Goal: Check status: Check status

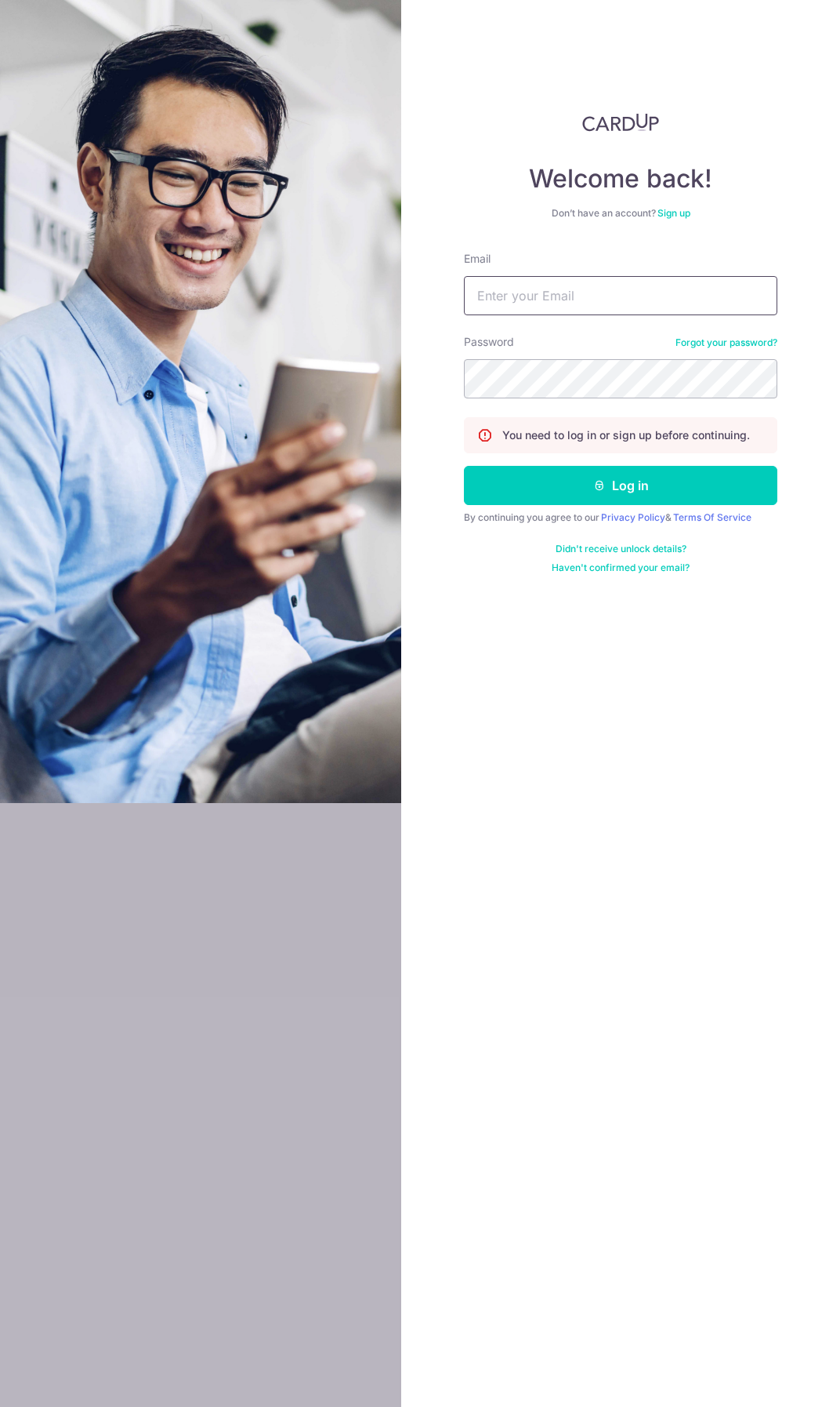
click at [507, 288] on input "Email" at bounding box center [621, 296] width 314 height 39
type input "[EMAIL_ADDRESS][DOMAIN_NAME]"
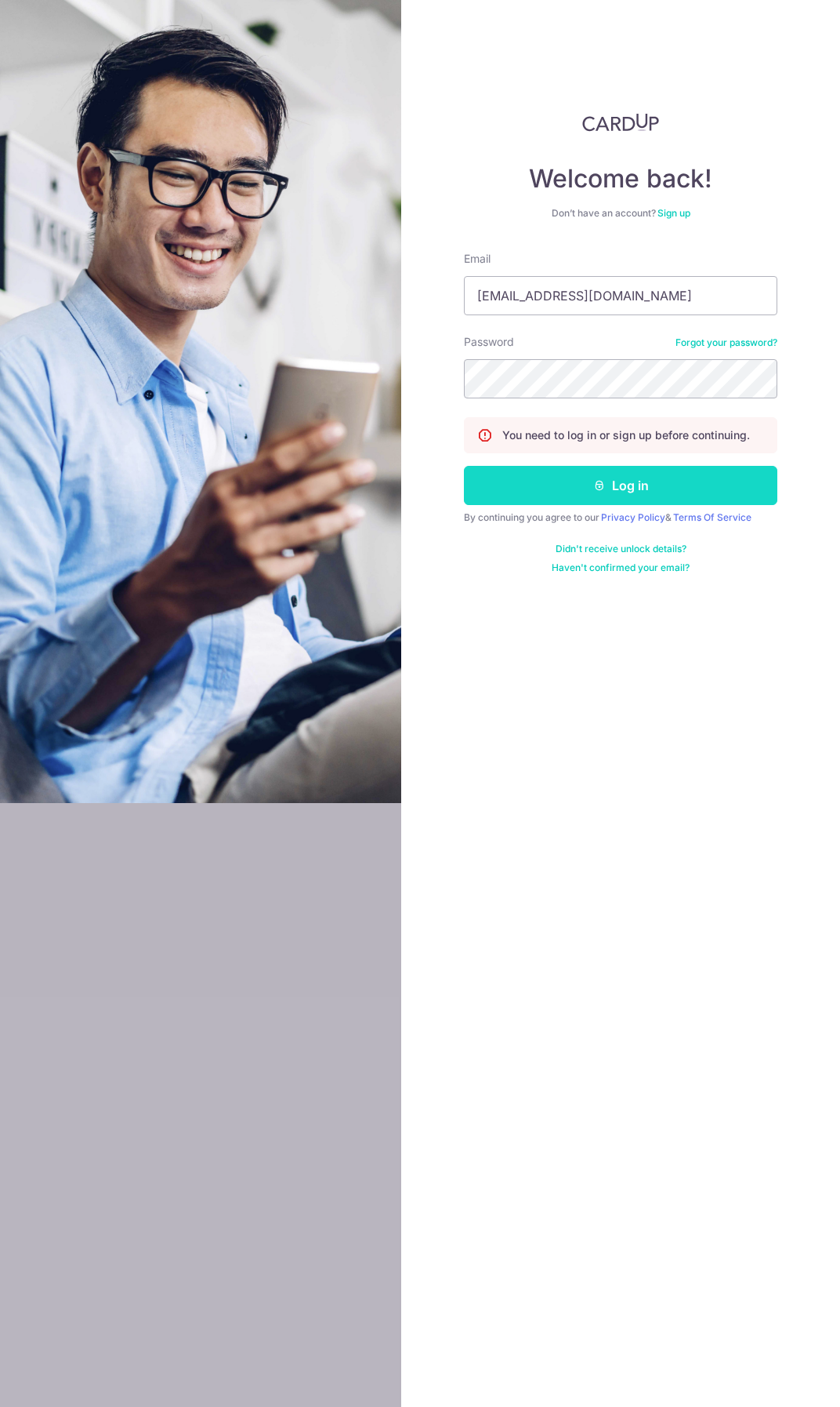
click at [562, 496] on button "Log in" at bounding box center [621, 486] width 314 height 39
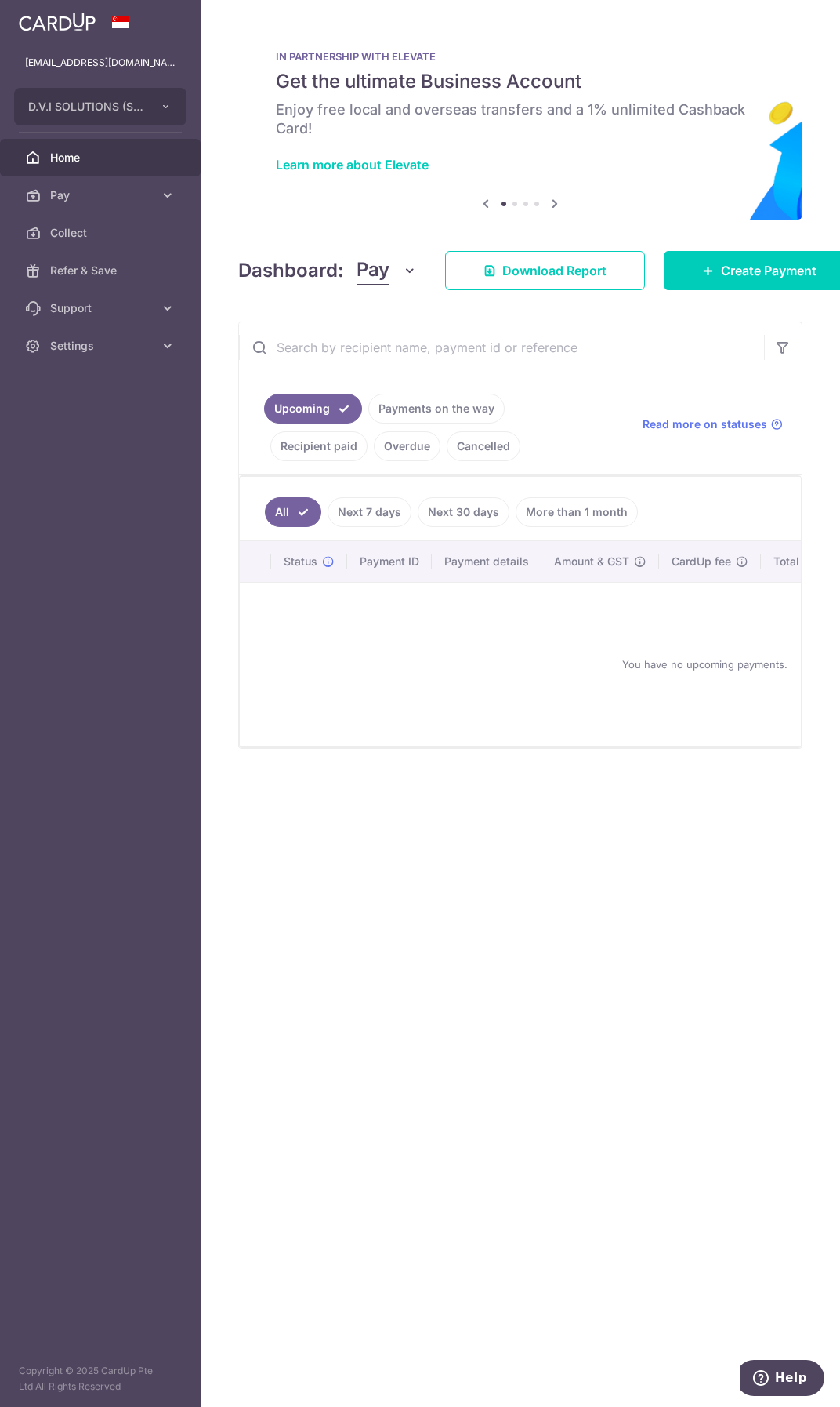
click at [367, 431] on link "Recipient paid" at bounding box center [319, 446] width 98 height 30
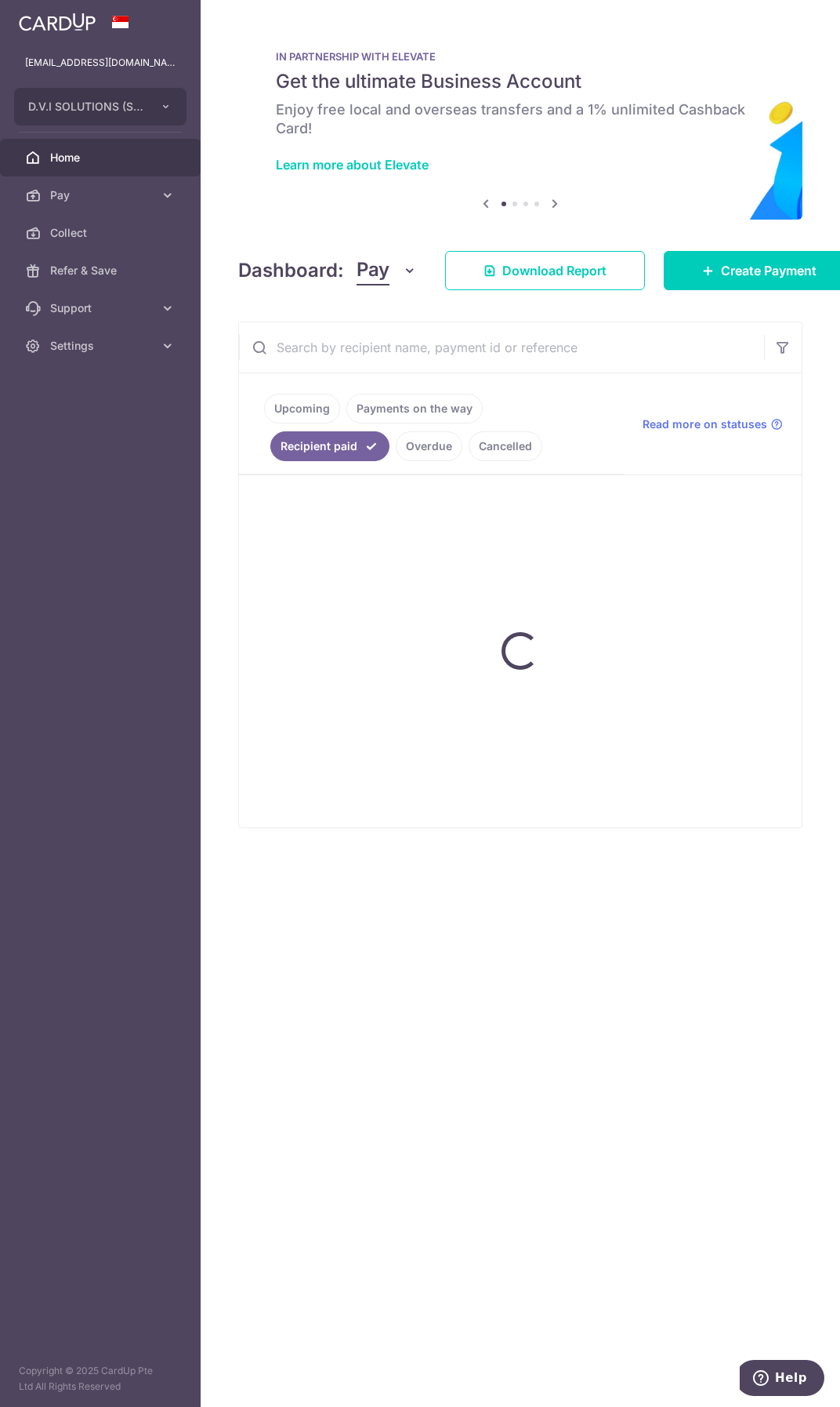
click at [518, 352] on input "text" at bounding box center [502, 348] width 525 height 50
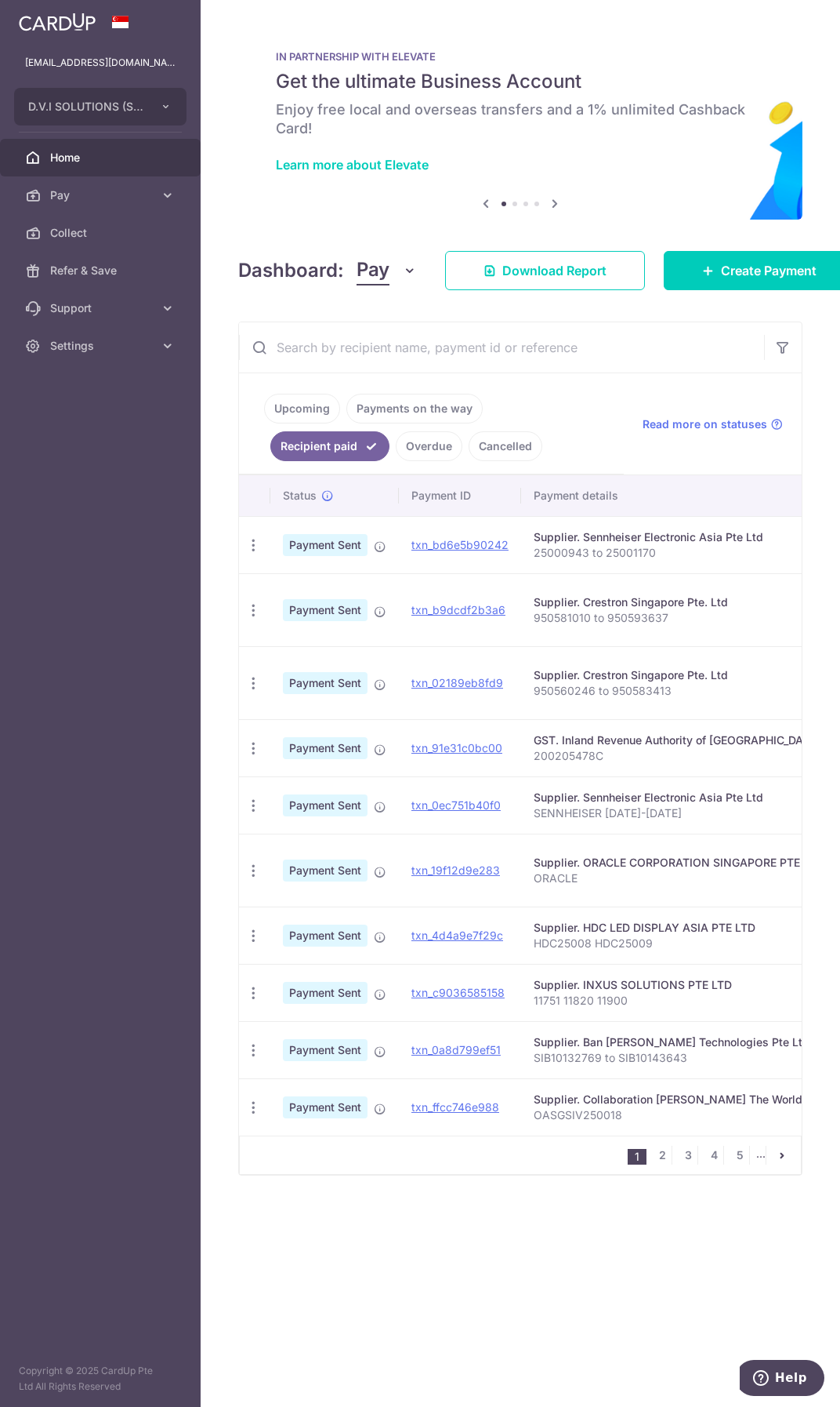
click at [465, 351] on input "text" at bounding box center [502, 348] width 525 height 50
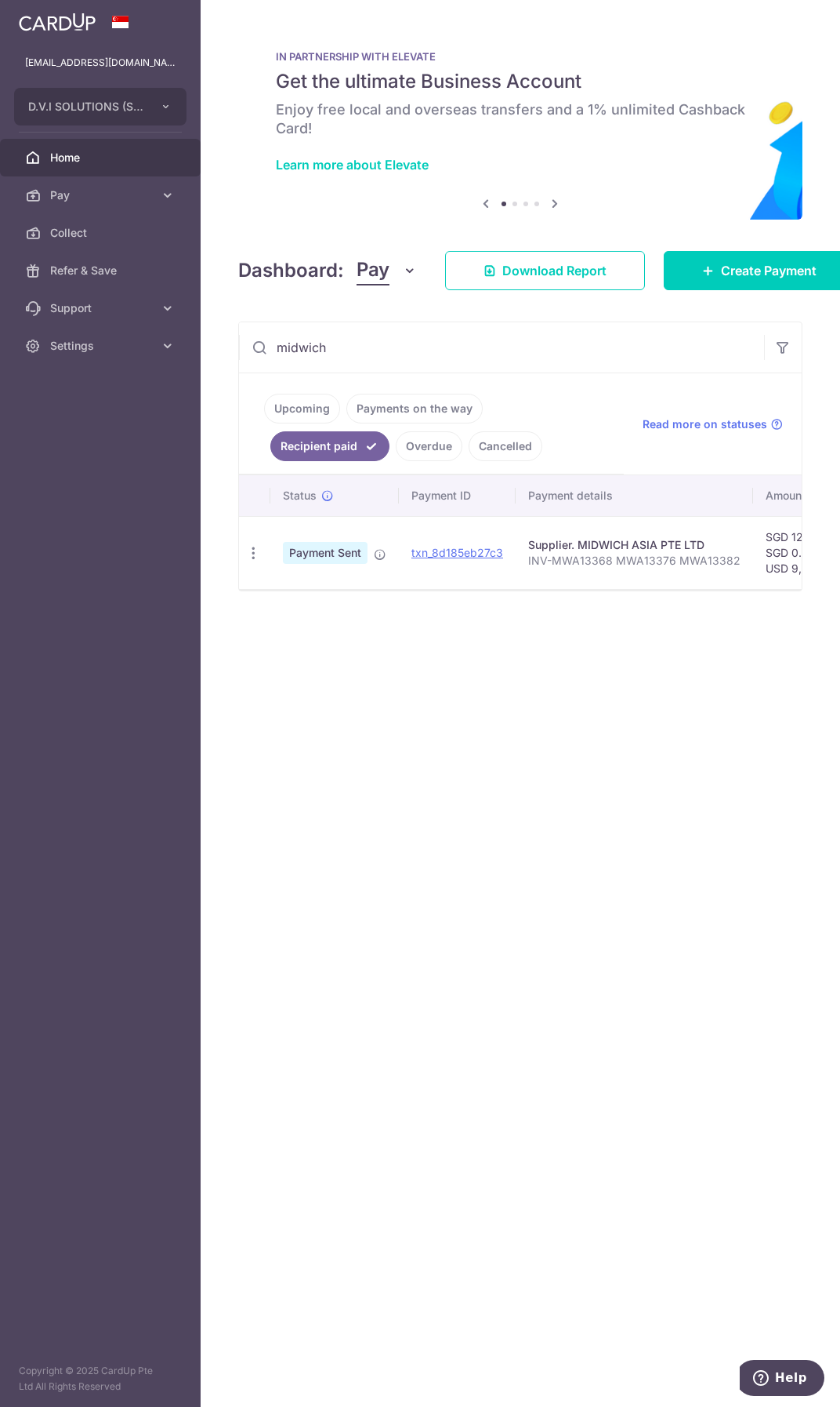
type input "midwich"
click at [480, 846] on div "× Pause Schedule Pause all future payments in this series Pause just this one p…" at bounding box center [520, 704] width 639 height 1407
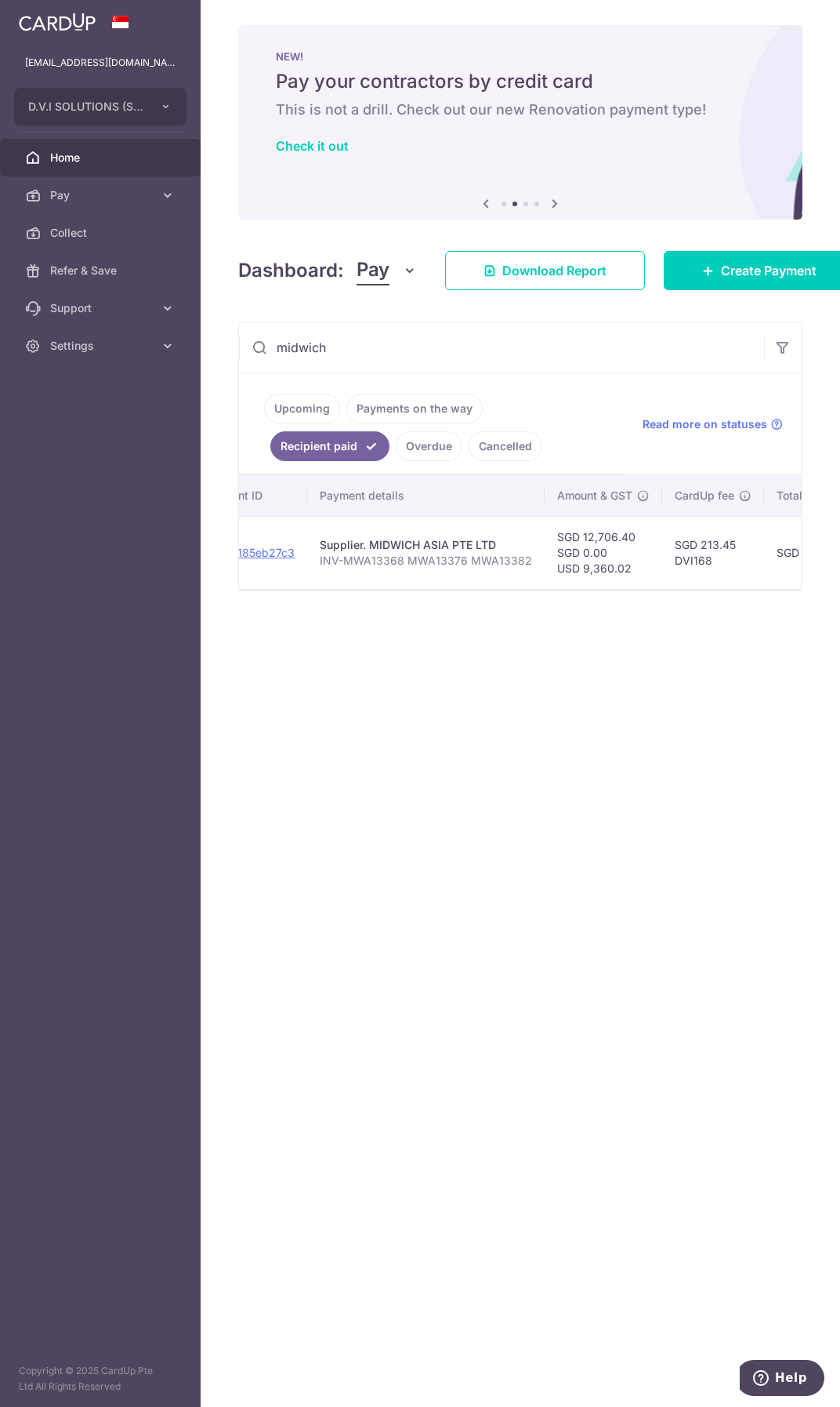
scroll to position [0, 205]
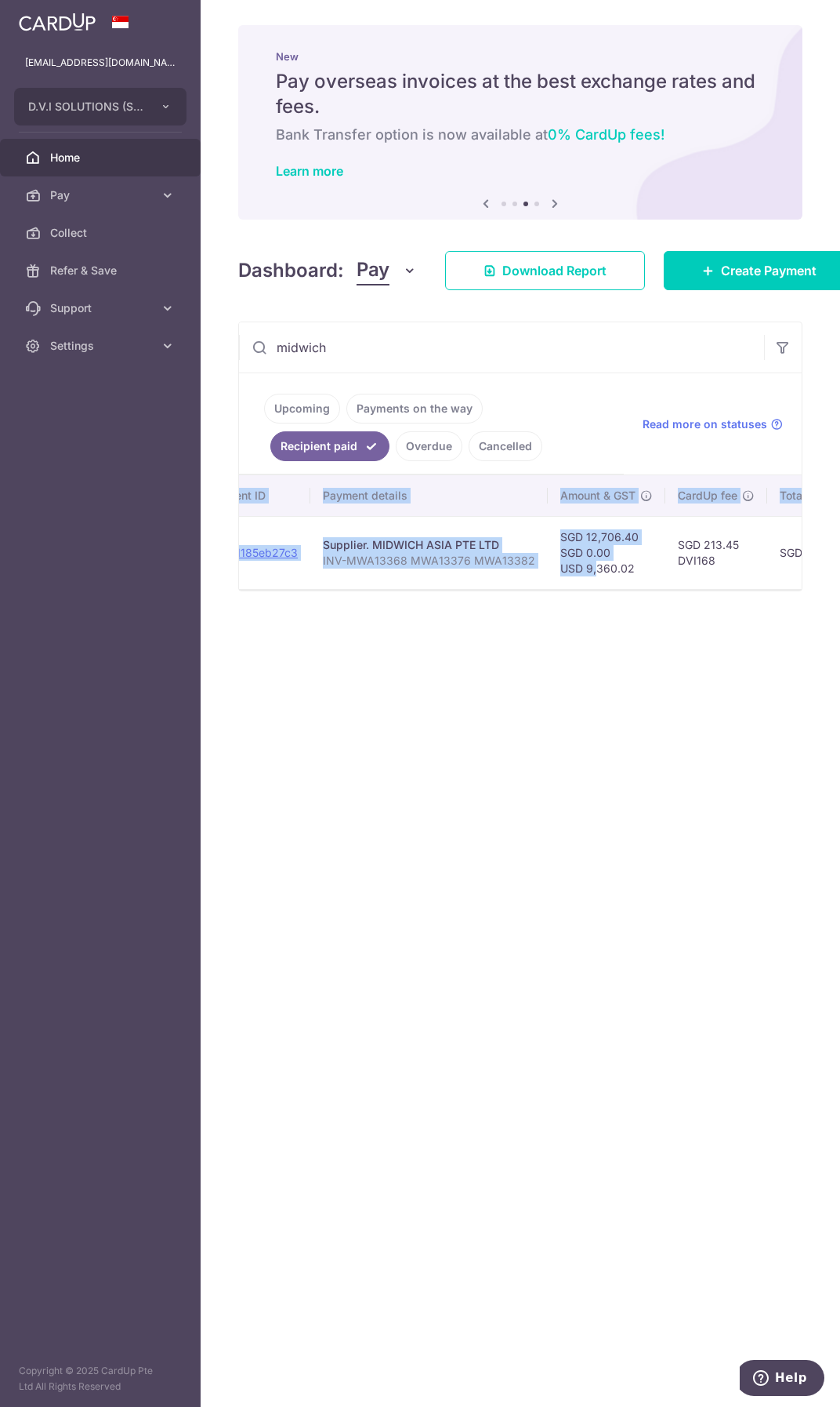
drag, startPoint x: 562, startPoint y: 585, endPoint x: 618, endPoint y: 595, distance: 56.9
click at [618, 589] on div "Status Payment ID Payment details Amount & GST CardUp fee Total amt. Charge dat…" at bounding box center [520, 532] width 562 height 113
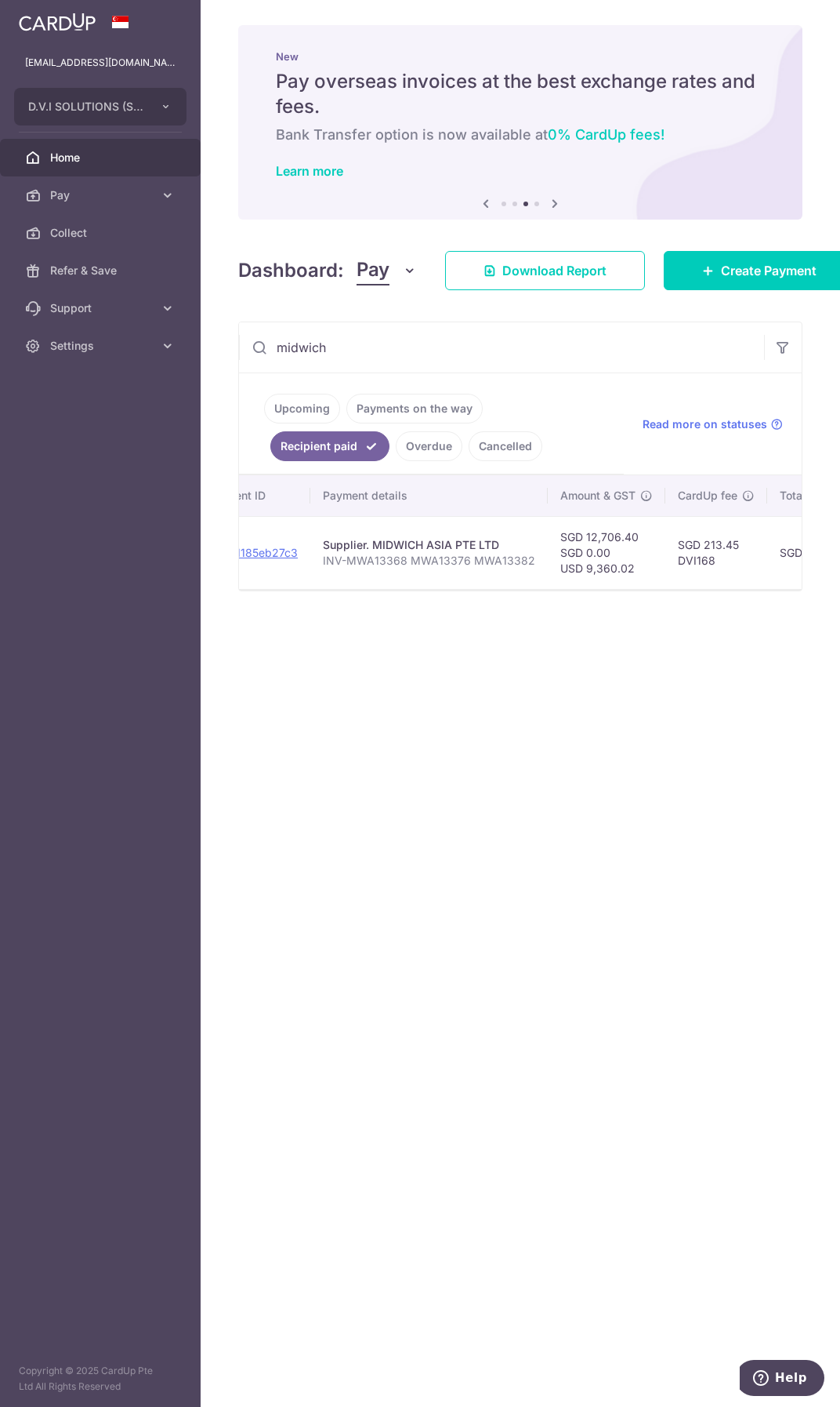
drag, startPoint x: 618, startPoint y: 595, endPoint x: 619, endPoint y: 604, distance: 9.1
click at [610, 602] on div "× Pause Schedule Pause all future payments in this series Pause just this one p…" at bounding box center [520, 704] width 639 height 1407
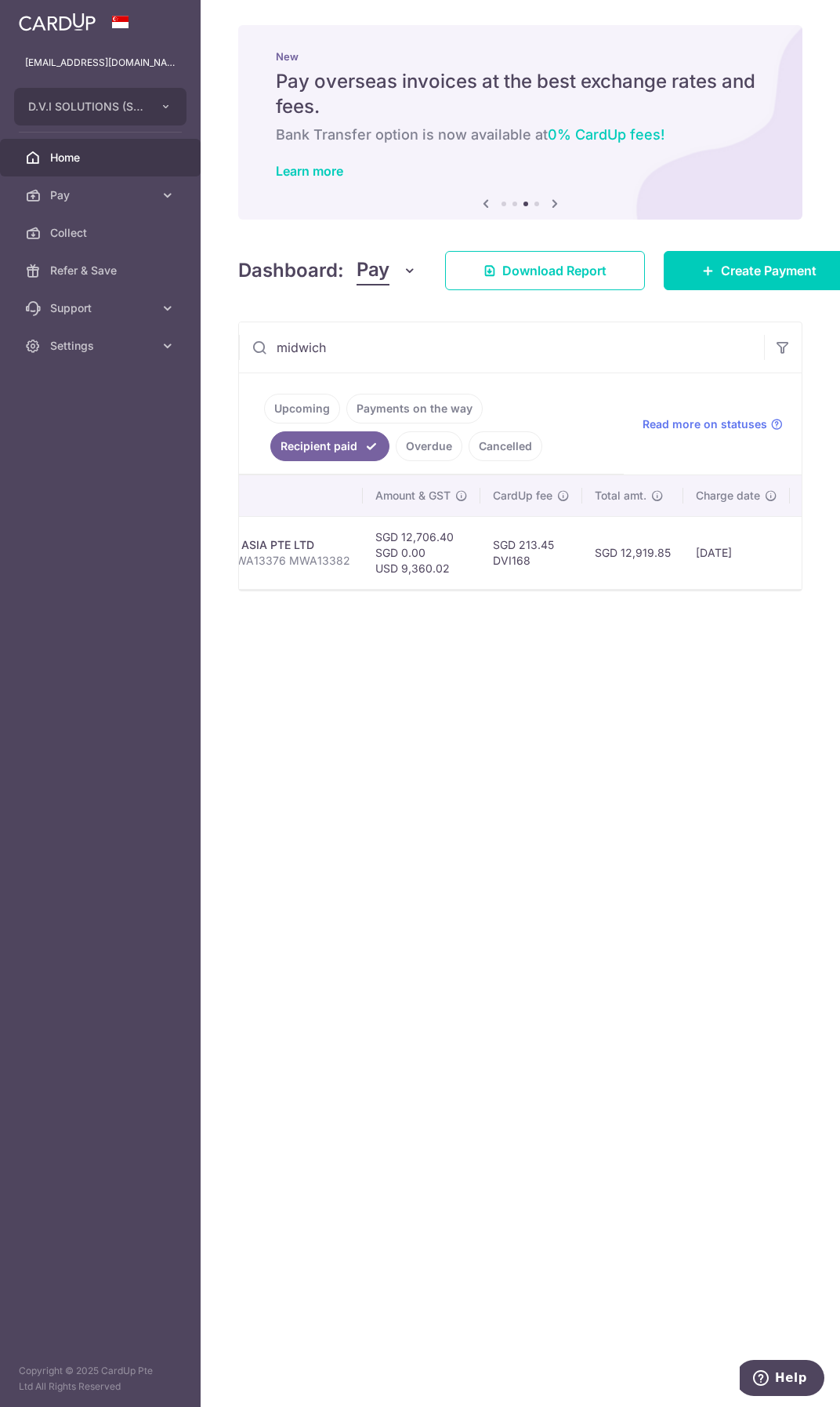
scroll to position [0, 0]
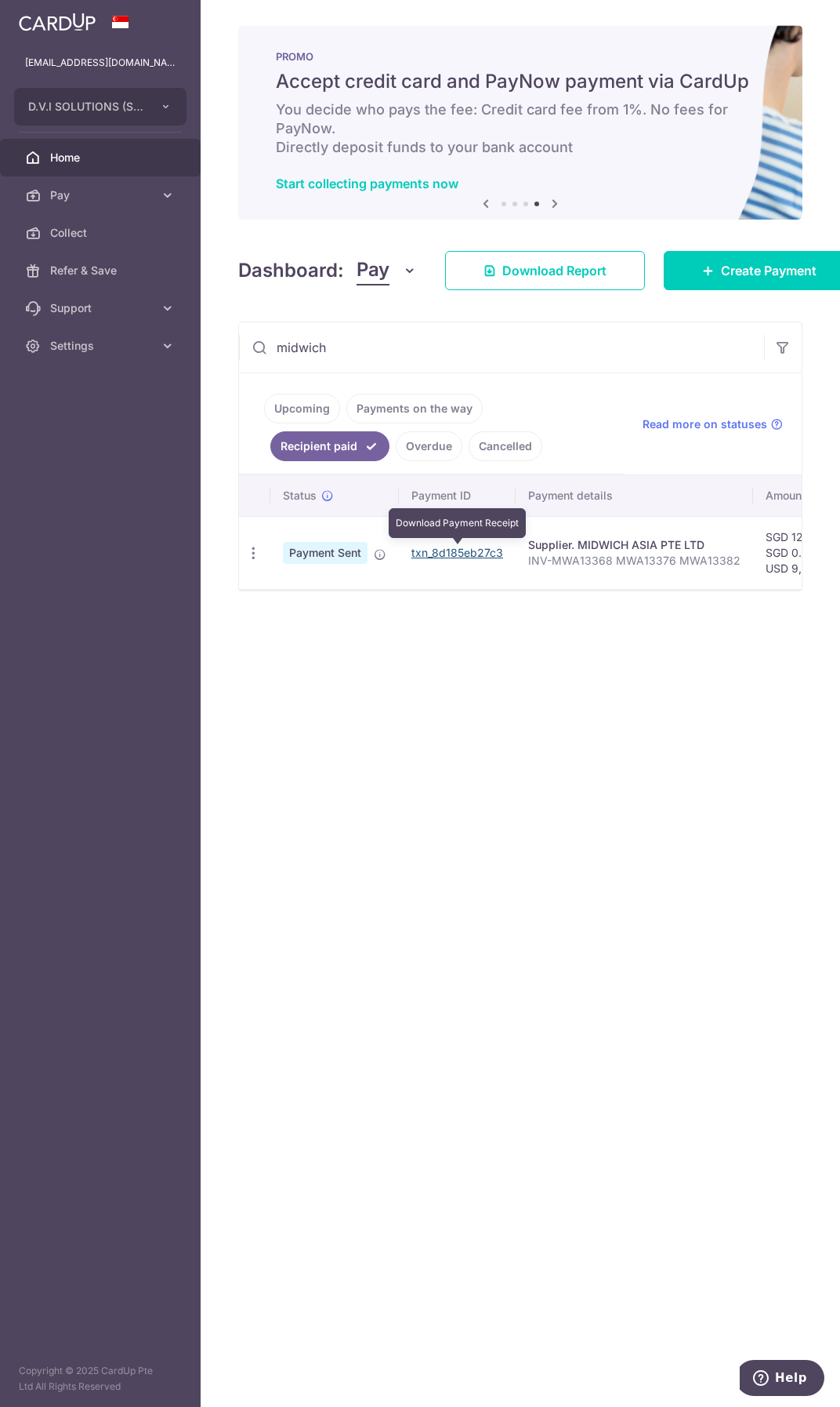
click at [440, 548] on link "txn_8d185eb27c3" at bounding box center [457, 552] width 92 height 13
